Goal: Task Accomplishment & Management: Complete application form

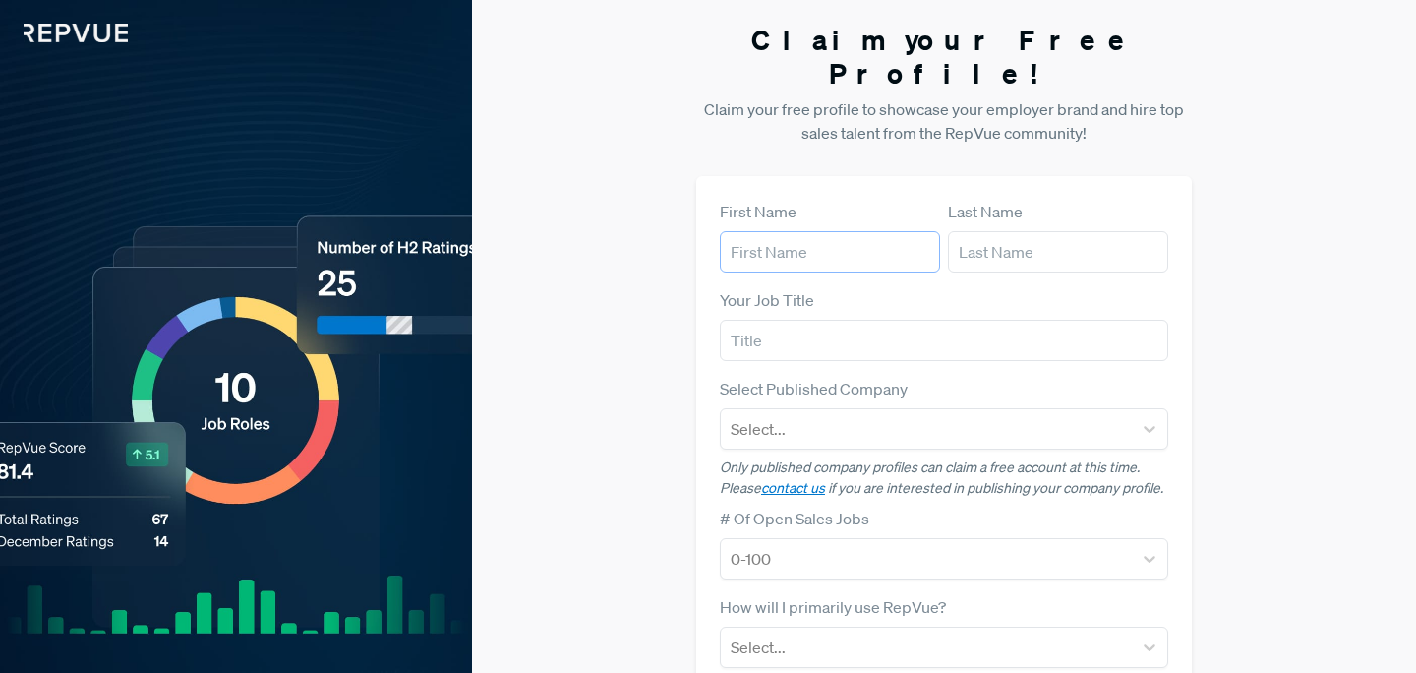
click at [781, 231] on input "text" at bounding box center [830, 251] width 220 height 41
type input "[PERSON_NAME]"
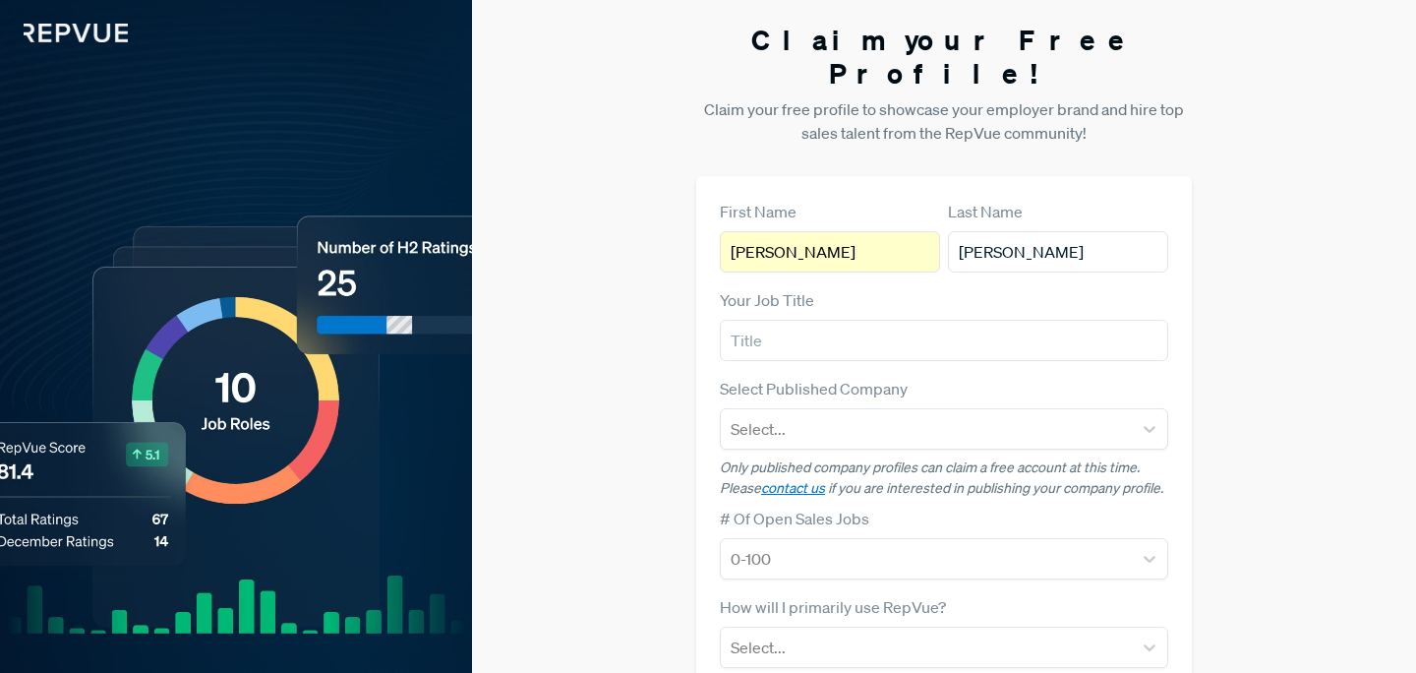
type input "[PERSON_NAME][EMAIL_ADDRESS][PERSON_NAME][DOMAIN_NAME]"
click at [807, 320] on input "text" at bounding box center [944, 340] width 448 height 41
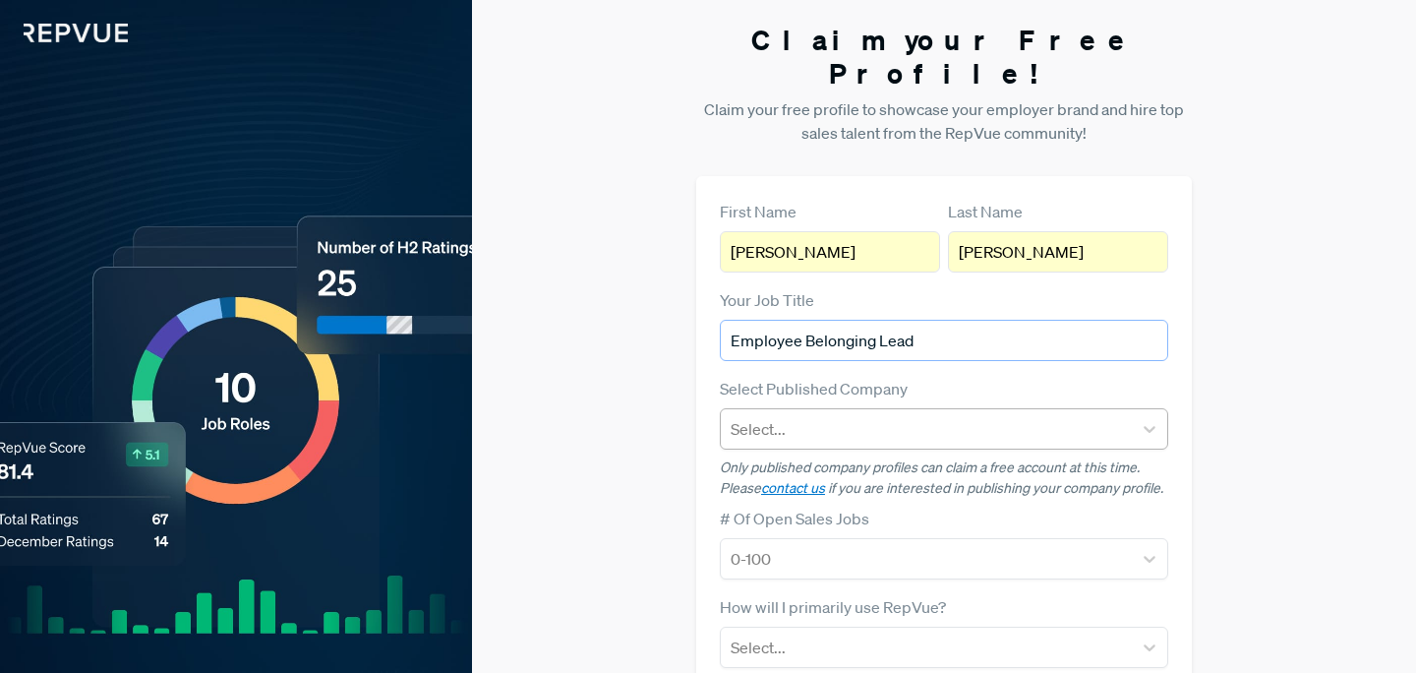
type input "Employee Belonging Lead"
click at [752, 415] on div at bounding box center [926, 429] width 391 height 28
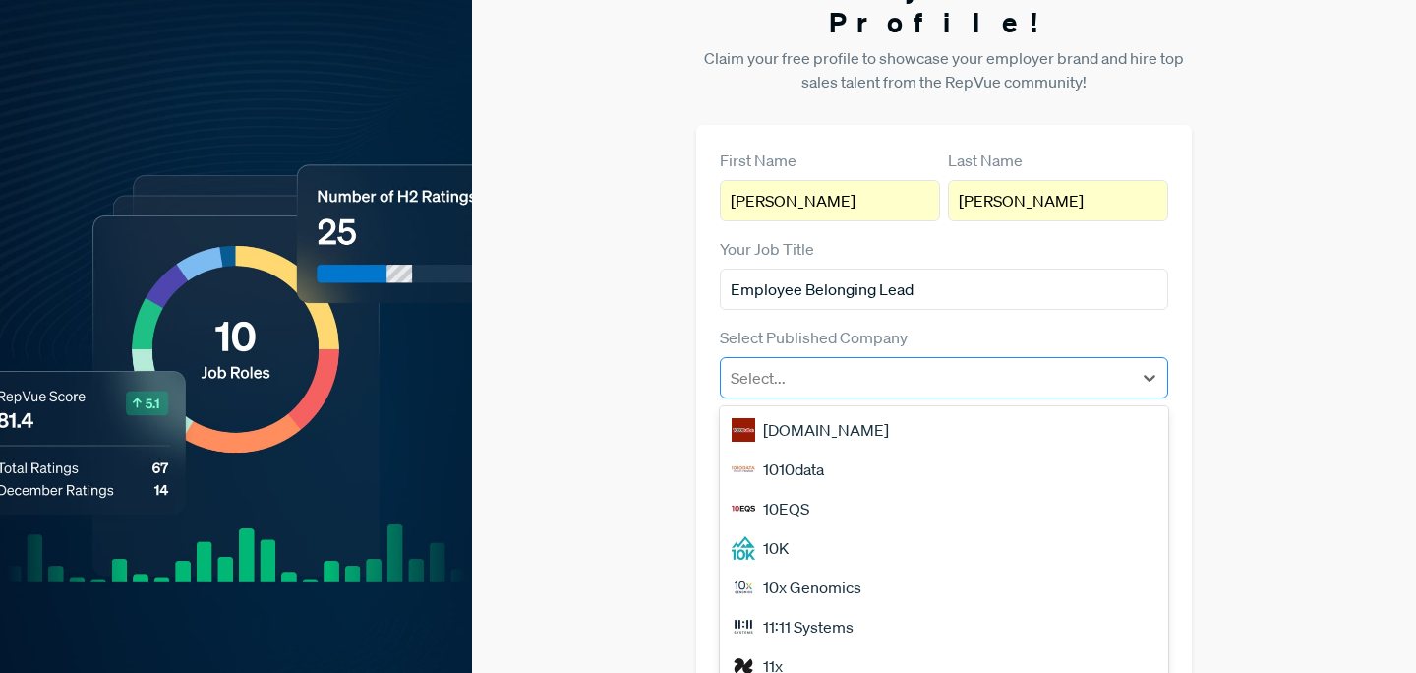
scroll to position [54, 0]
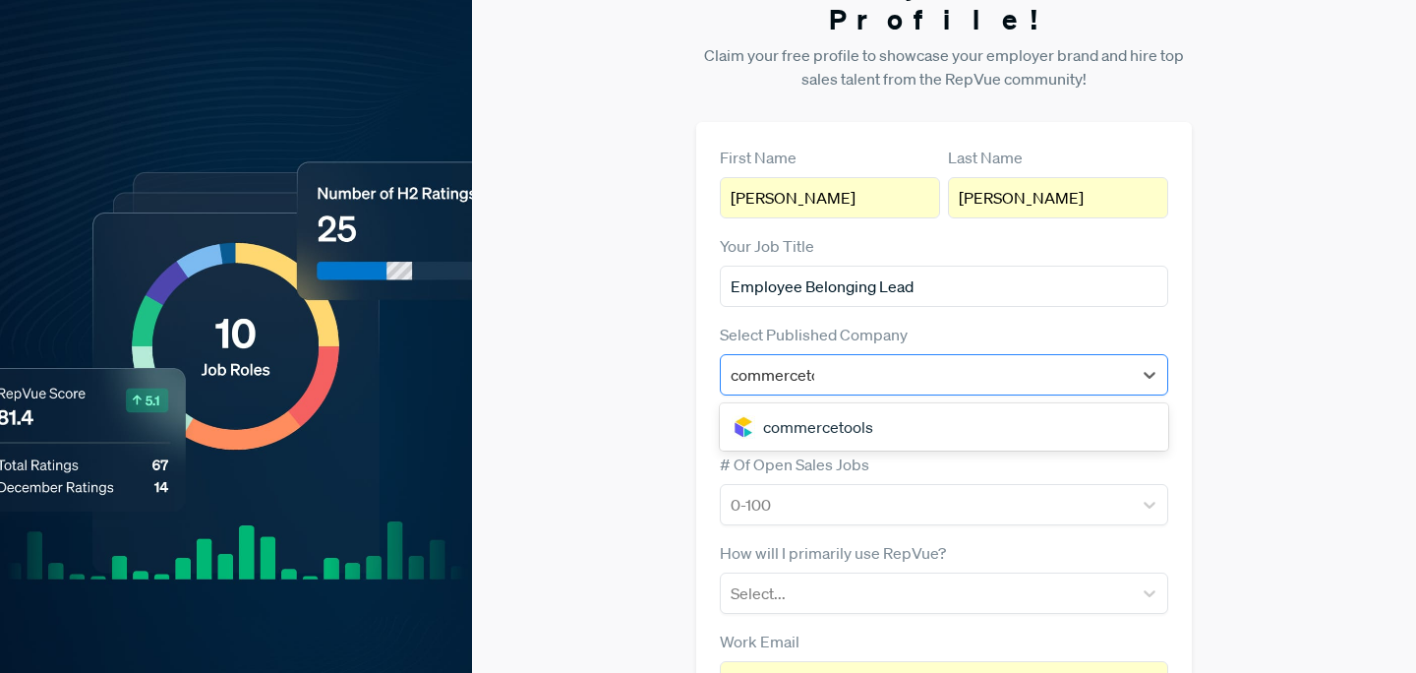
type input "commercetoo"
click at [793, 407] on div "commercetools" at bounding box center [944, 426] width 448 height 39
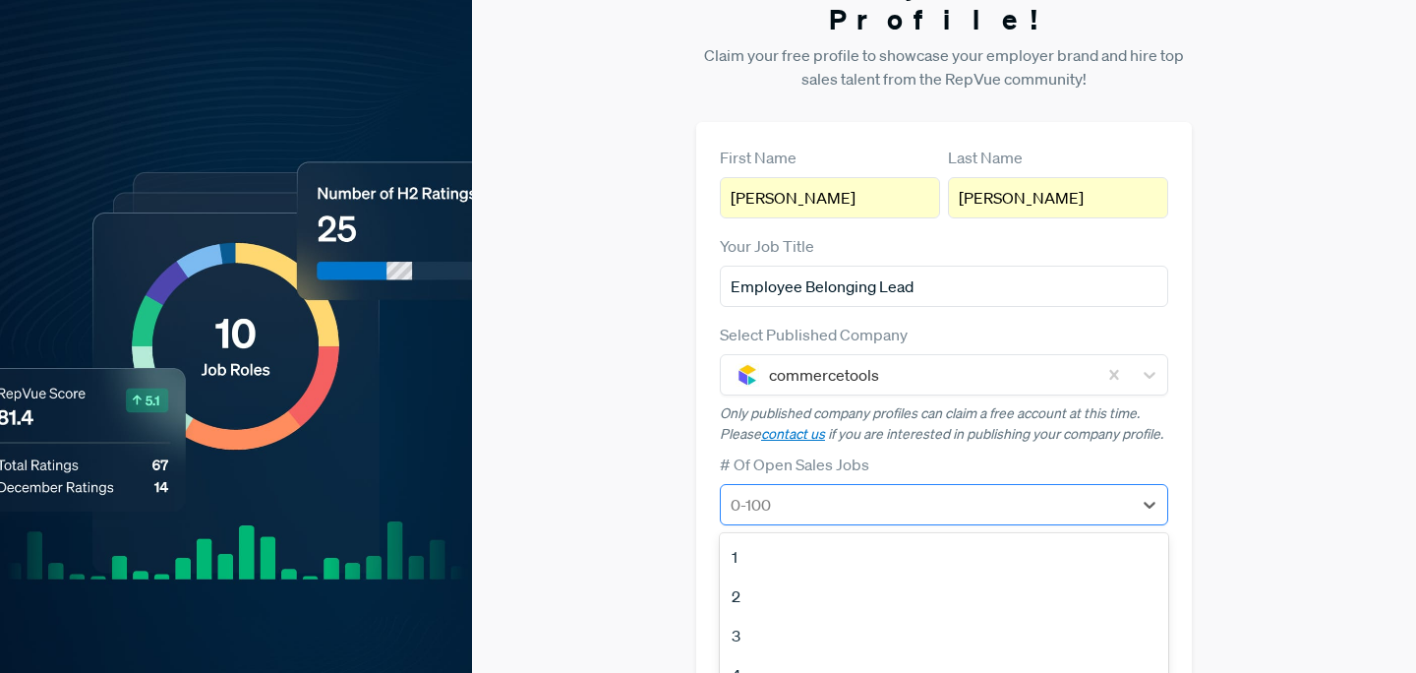
click at [779, 491] on div at bounding box center [926, 505] width 391 height 28
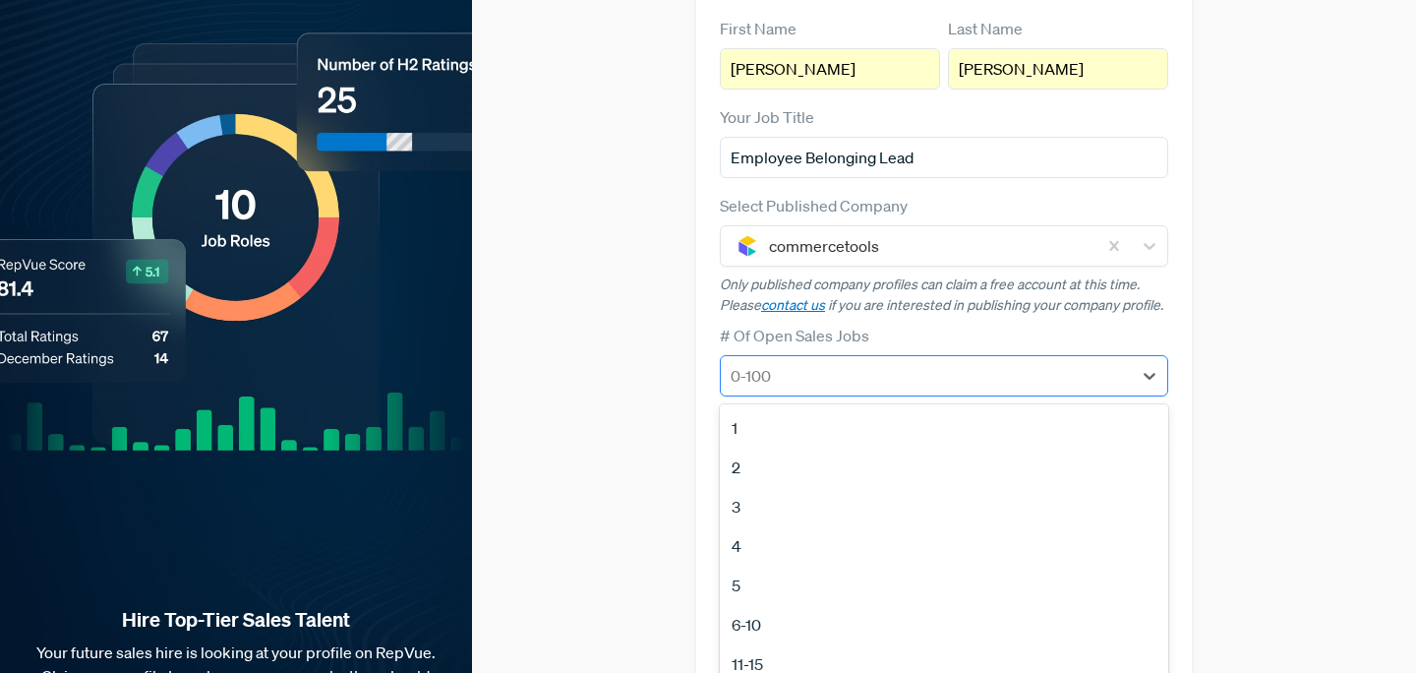
scroll to position [184, 0]
click at [725, 486] on div "3" at bounding box center [944, 505] width 448 height 39
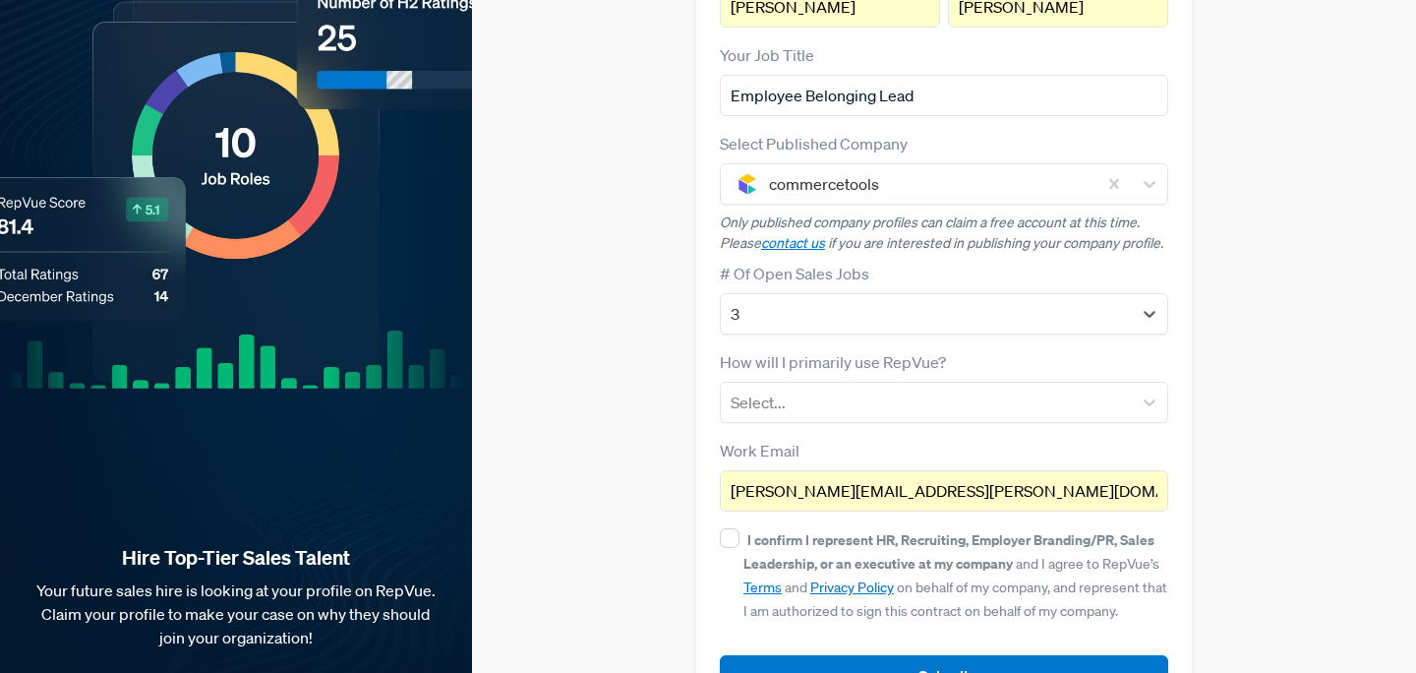
scroll to position [267, 0]
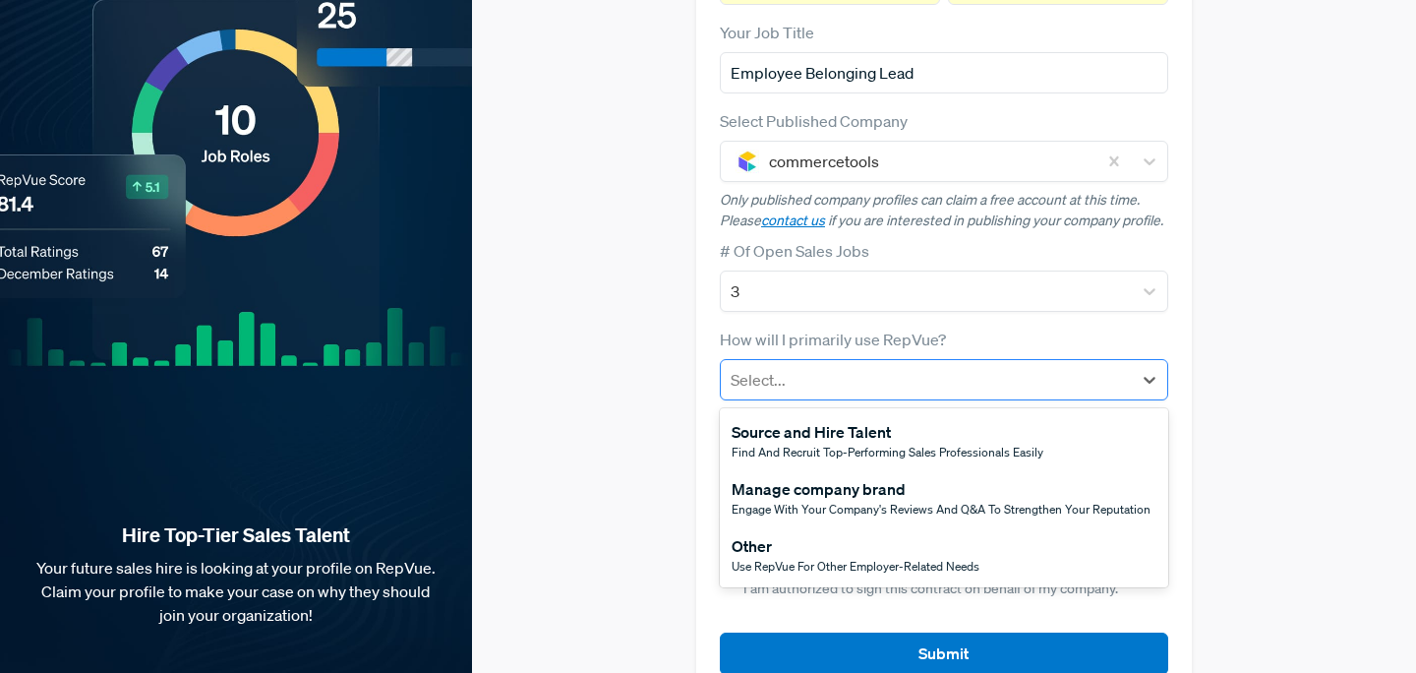
click at [796, 366] on div at bounding box center [926, 380] width 391 height 28
click at [811, 477] on div "Manage company brand" at bounding box center [941, 489] width 419 height 24
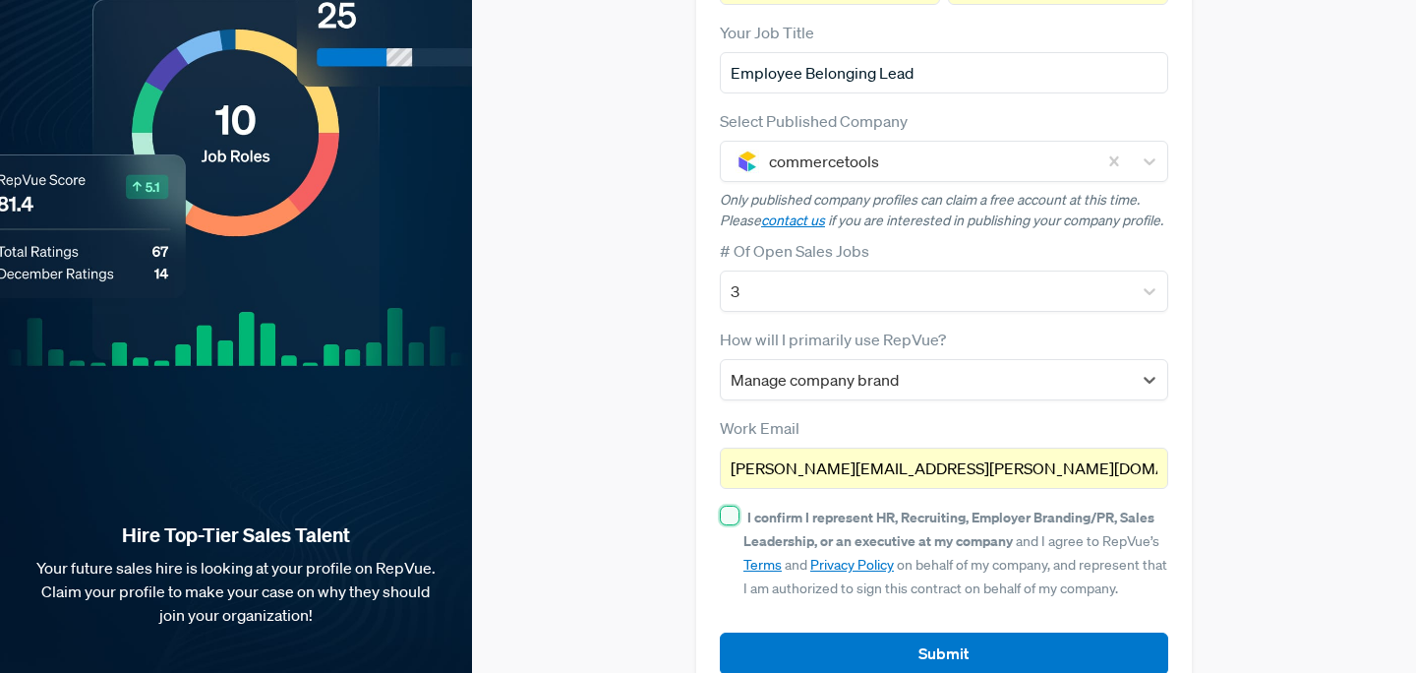
click at [728, 505] on input "I confirm I represent HR, Recruiting, Employer Branding/PR, Sales Leadership, o…" at bounding box center [730, 515] width 20 height 20
checkbox input "true"
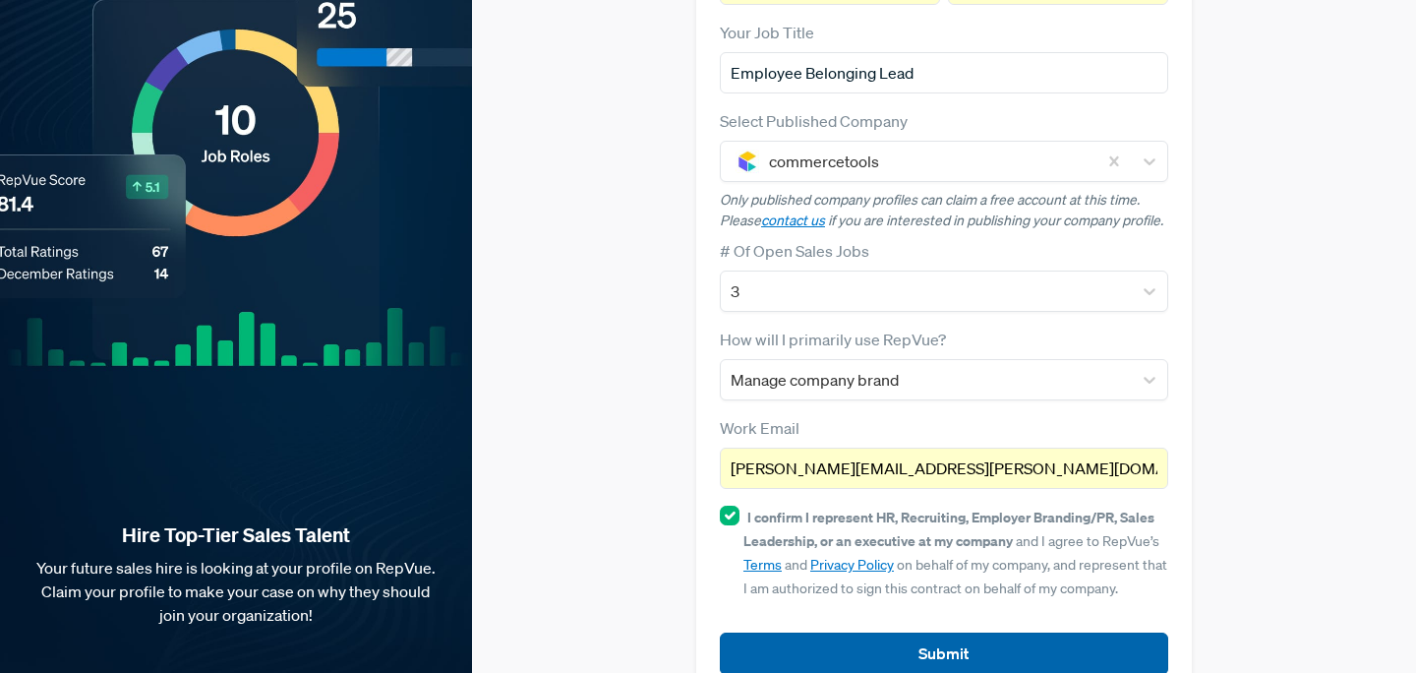
click at [898, 632] on button "Submit" at bounding box center [944, 653] width 448 height 42
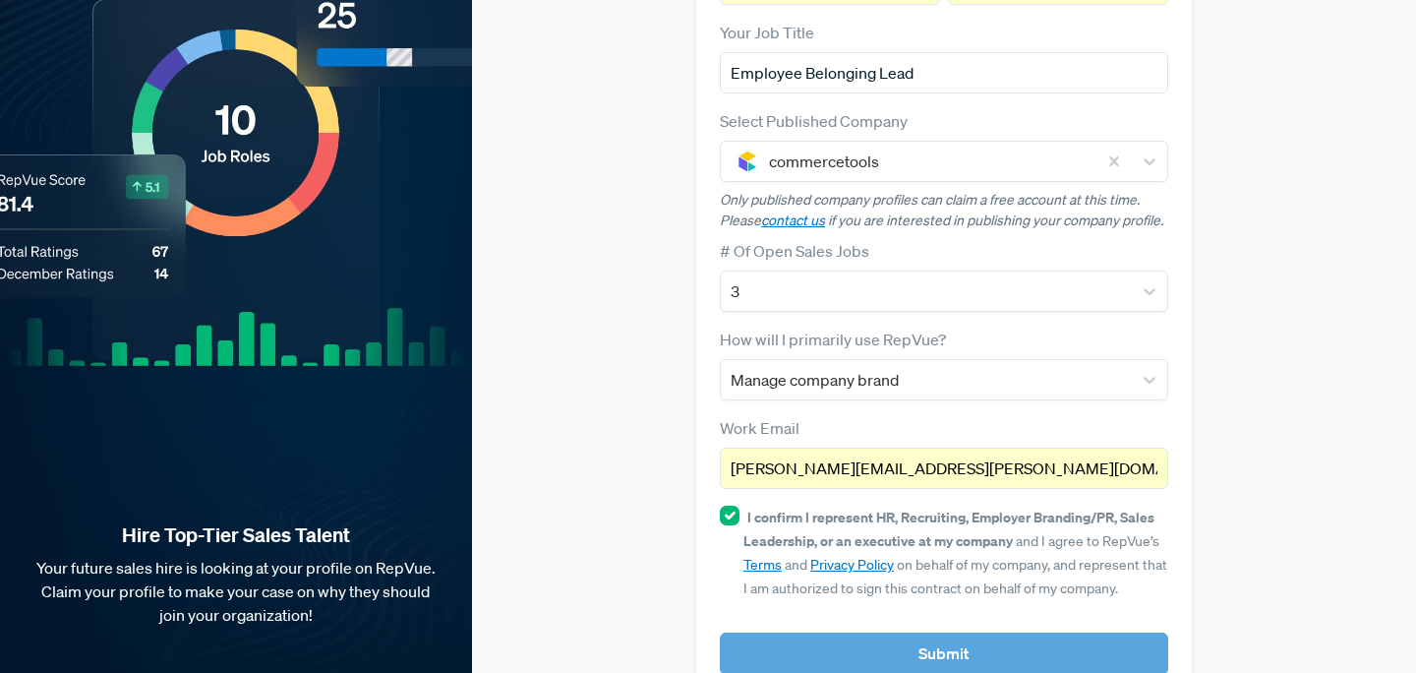
scroll to position [0, 0]
